Goal: Information Seeking & Learning: Learn about a topic

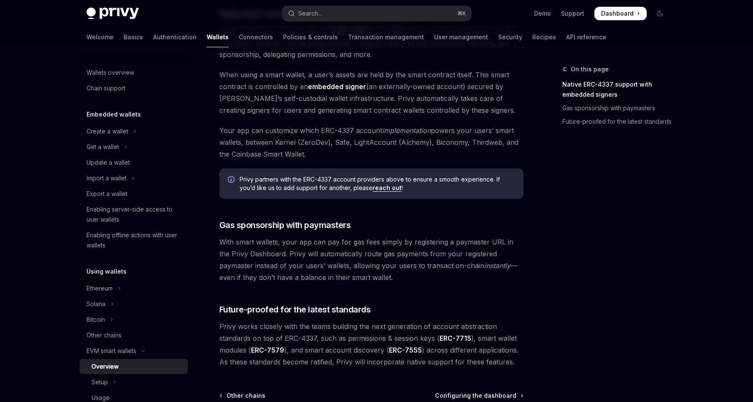
scroll to position [606, 0]
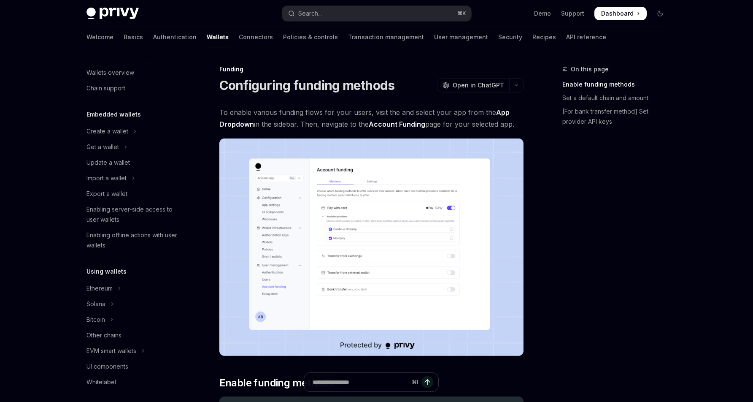
scroll to position [232, 0]
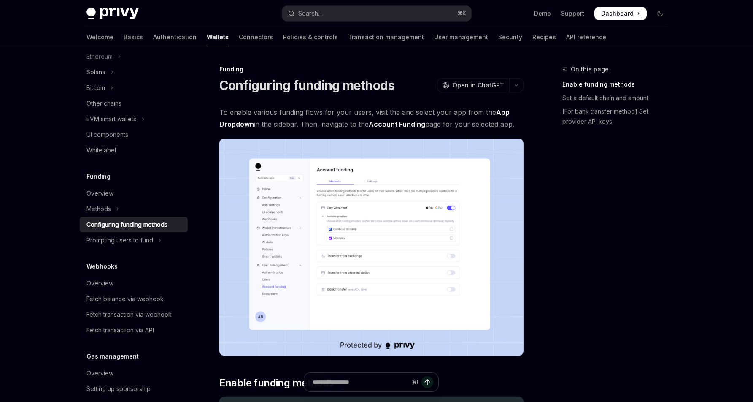
click at [103, 15] on img at bounding box center [112, 14] width 52 height 12
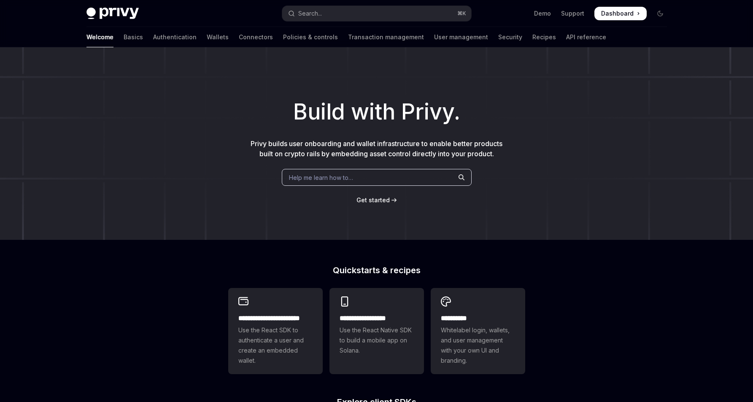
click at [120, 14] on img at bounding box center [112, 14] width 52 height 12
type textarea "*"
